Goal: Transaction & Acquisition: Purchase product/service

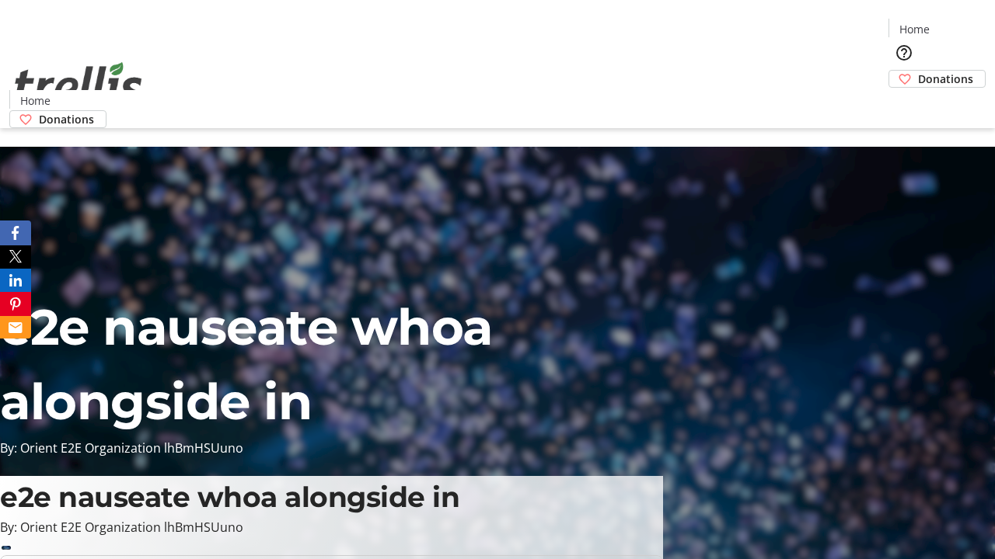
click at [918, 71] on span "Donations" at bounding box center [945, 79] width 55 height 16
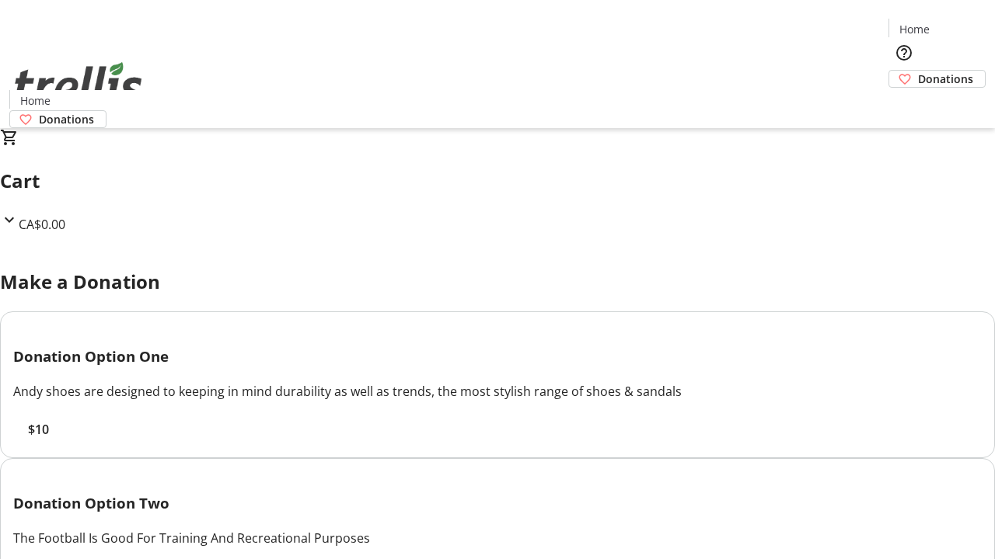
click at [49, 439] on span "$10" at bounding box center [38, 429] width 21 height 19
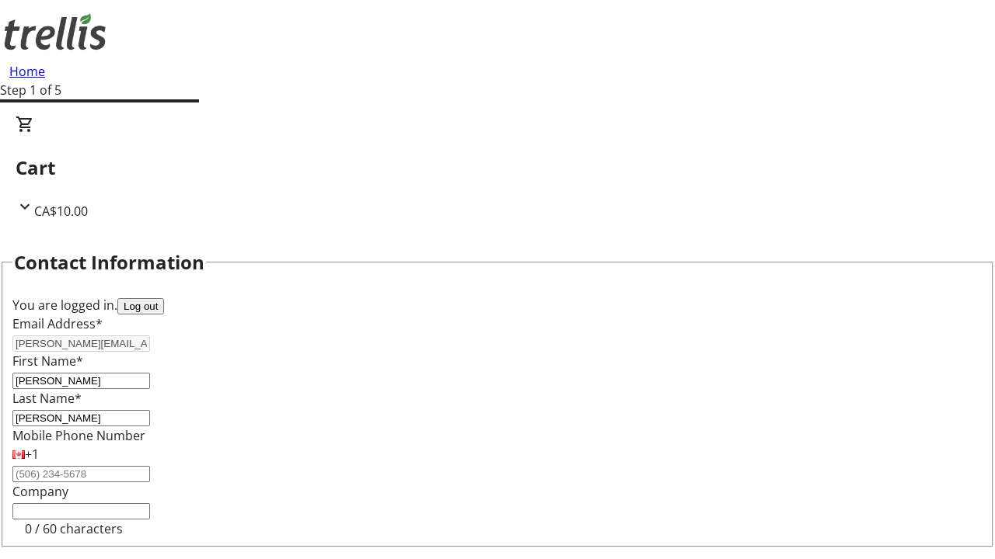
select select "CA"
